Goal: Transaction & Acquisition: Book appointment/travel/reservation

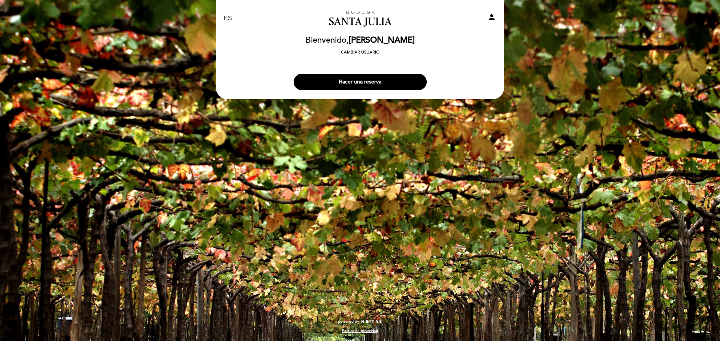
select select "es"
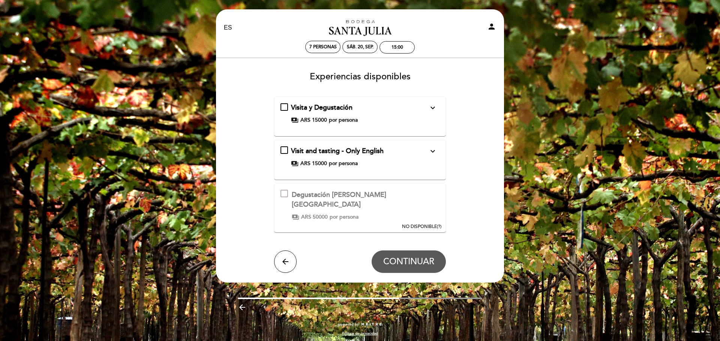
click at [435, 105] on icon "expand_more" at bounding box center [432, 107] width 9 height 9
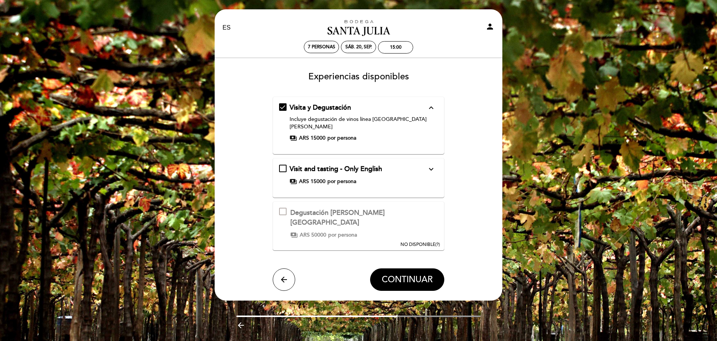
click at [435, 105] on icon "expand_less" at bounding box center [431, 107] width 9 height 9
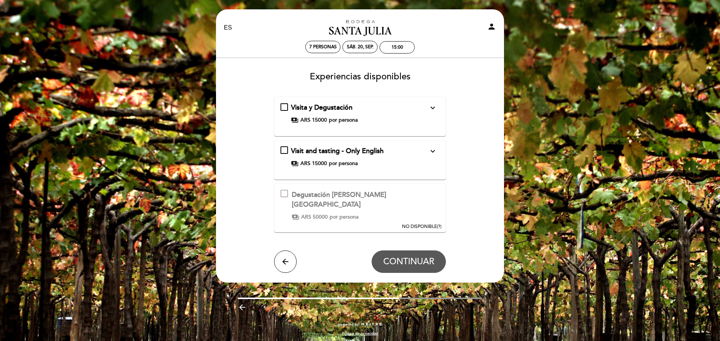
click at [435, 150] on icon "expand_more" at bounding box center [432, 151] width 9 height 9
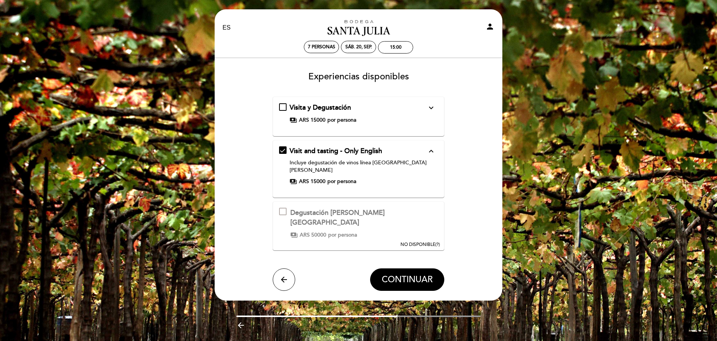
click at [435, 150] on icon "expand_less" at bounding box center [431, 151] width 9 height 9
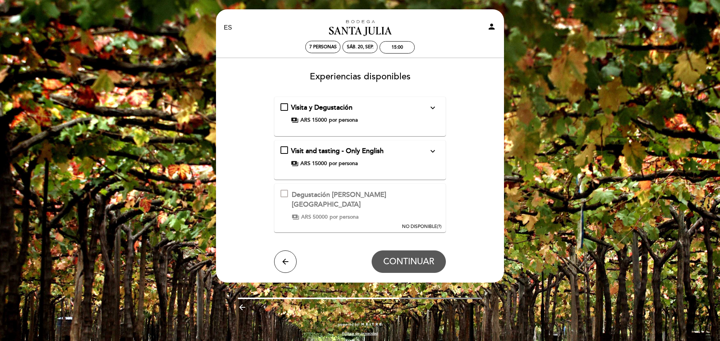
click at [390, 193] on div "Degustación [PERSON_NAME][GEOGRAPHIC_DATA] Esta experiencia no está disponible …" at bounding box center [360, 208] width 172 height 49
click at [292, 254] on button "arrow_back" at bounding box center [285, 262] width 22 height 22
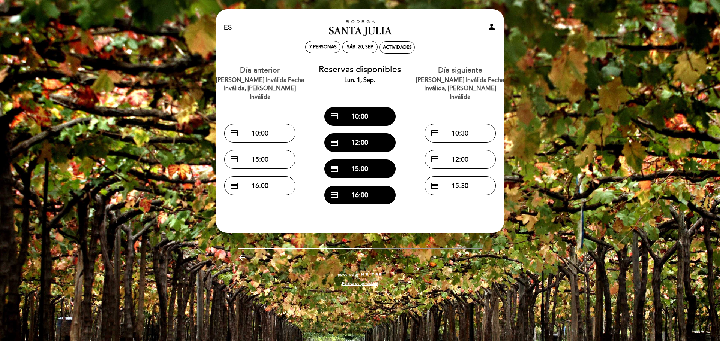
click at [242, 262] on icon "arrow_backward" at bounding box center [242, 257] width 9 height 9
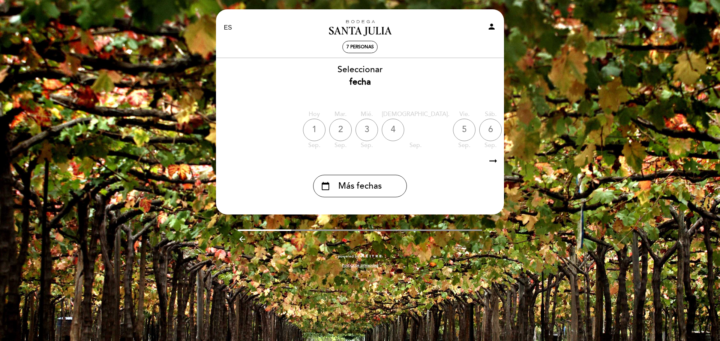
click at [245, 244] on icon "arrow_backward" at bounding box center [242, 239] width 9 height 9
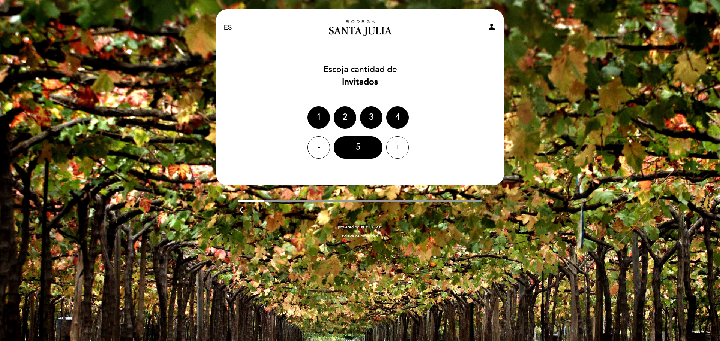
click at [242, 212] on icon "arrow_backward" at bounding box center [242, 210] width 9 height 9
